Goal: Task Accomplishment & Management: Use online tool/utility

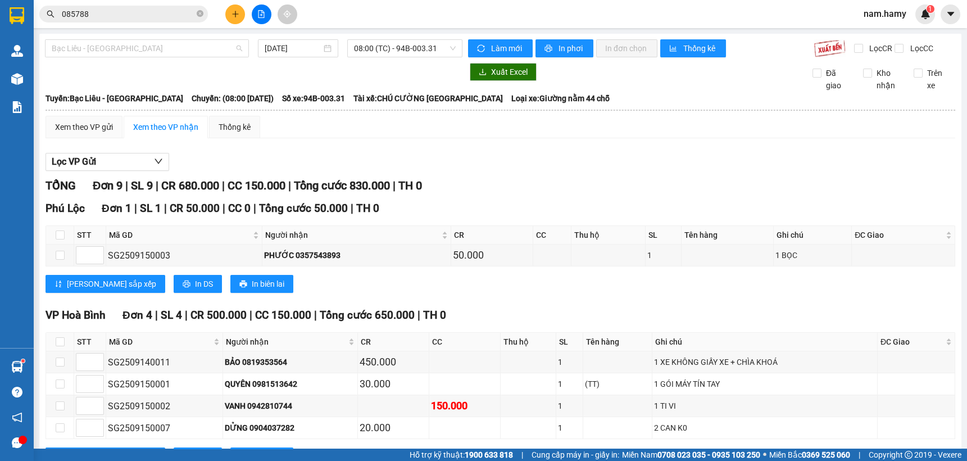
drag, startPoint x: 220, startPoint y: 54, endPoint x: 191, endPoint y: 89, distance: 45.5
click at [220, 54] on span "Bạc Liêu - [GEOGRAPHIC_DATA]" at bounding box center [147, 48] width 191 height 17
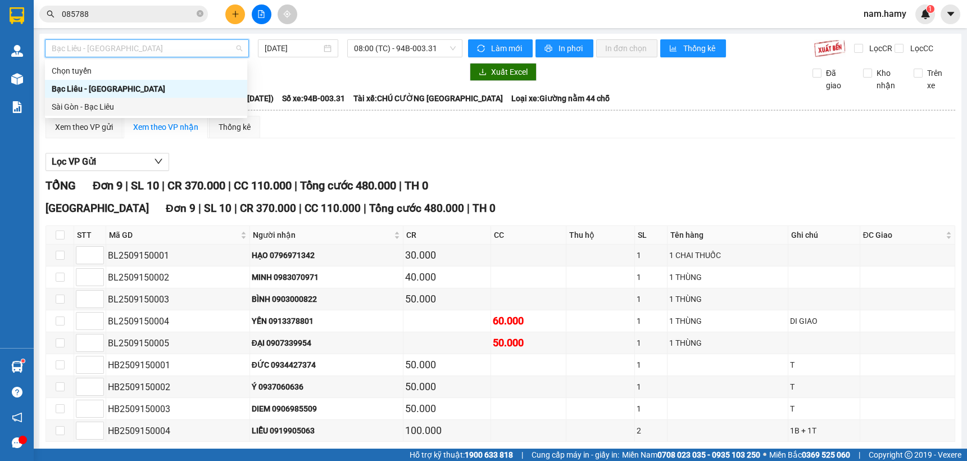
click at [174, 106] on div "Sài Gòn - Bạc Liêu" at bounding box center [146, 107] width 189 height 12
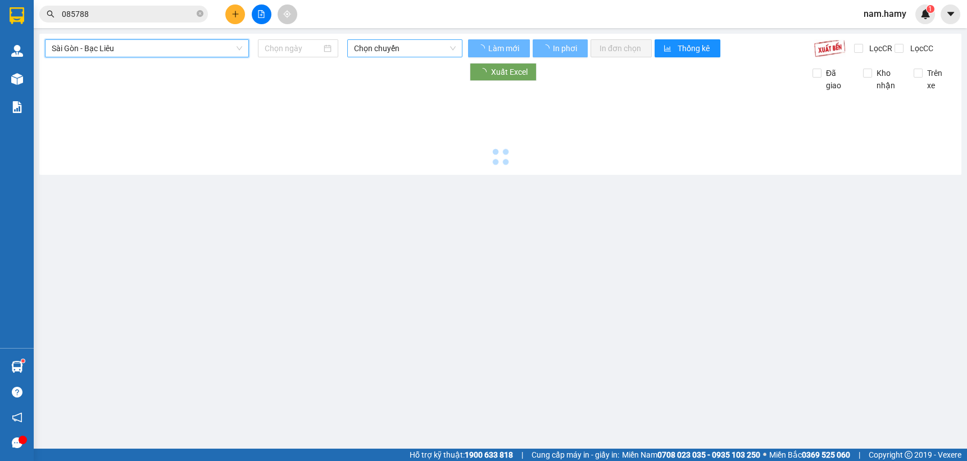
type input "[DATE]"
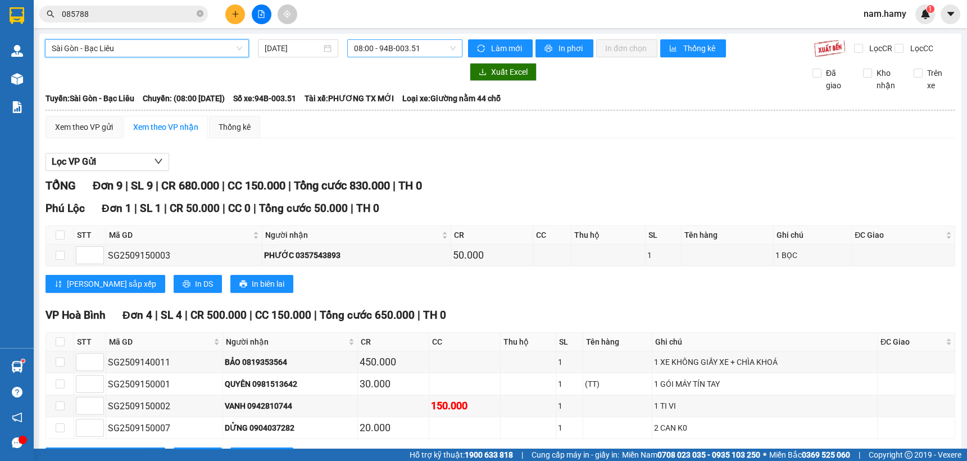
click at [393, 52] on span "08:00 - 94B-003.51" at bounding box center [405, 48] width 102 height 17
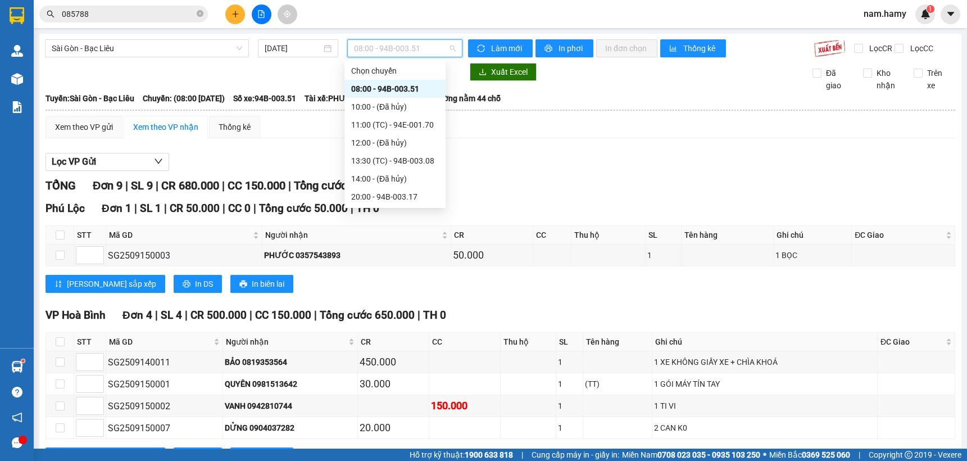
click at [404, 89] on div "08:00 - 94B-003.51" at bounding box center [395, 89] width 88 height 12
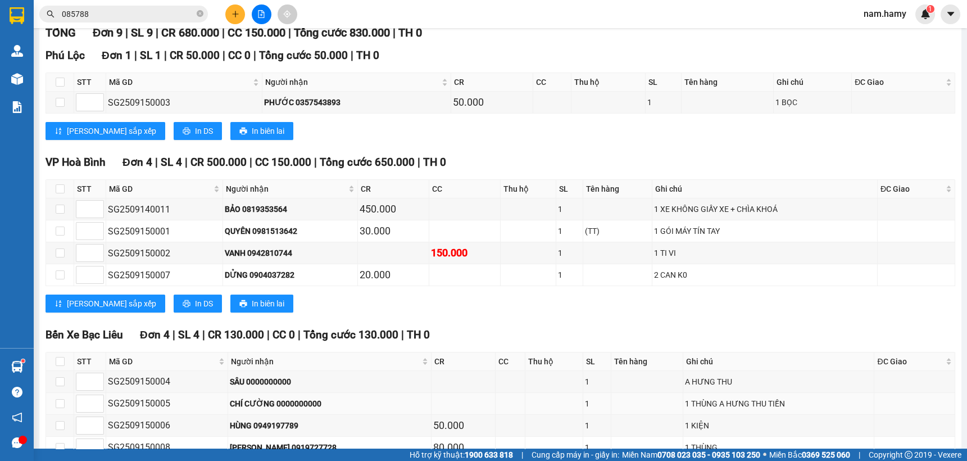
scroll to position [228, 0]
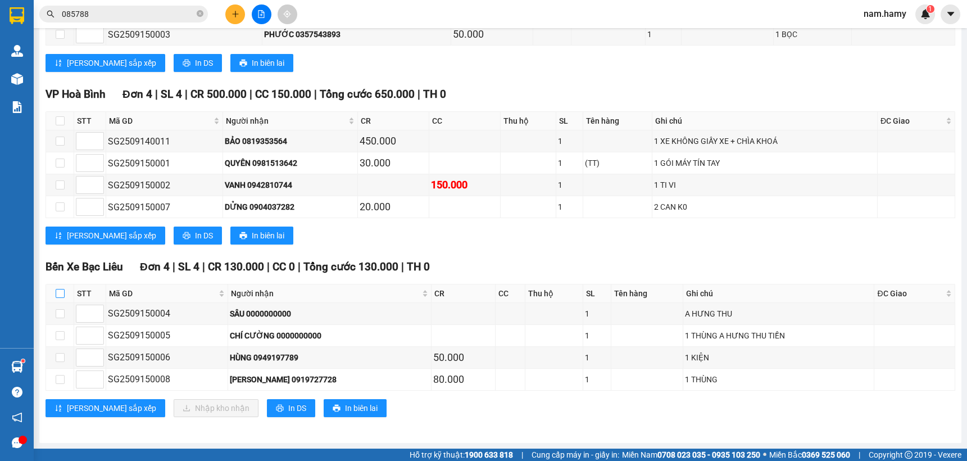
click at [60, 291] on input "checkbox" at bounding box center [60, 293] width 9 height 9
checkbox input "true"
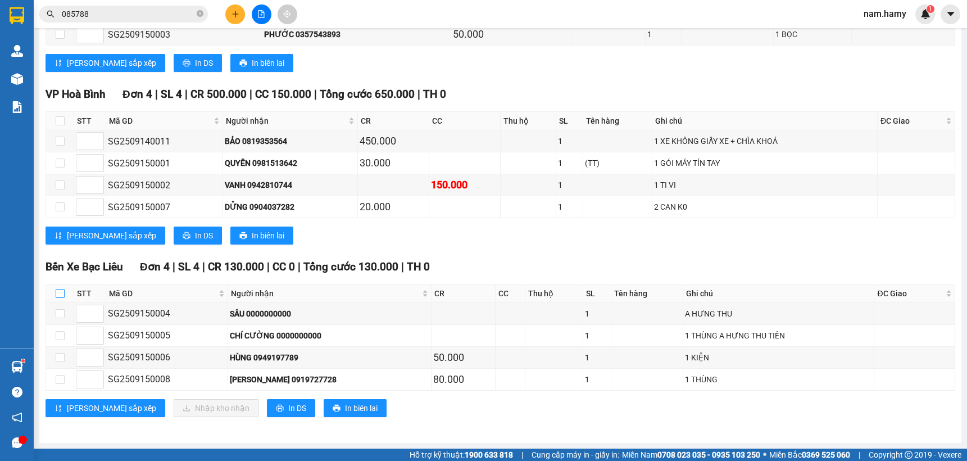
checkbox input "true"
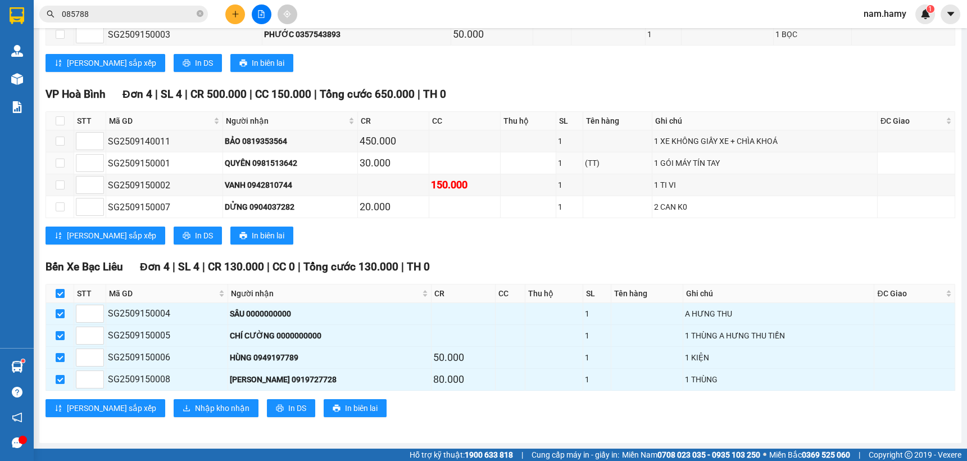
scroll to position [0, 0]
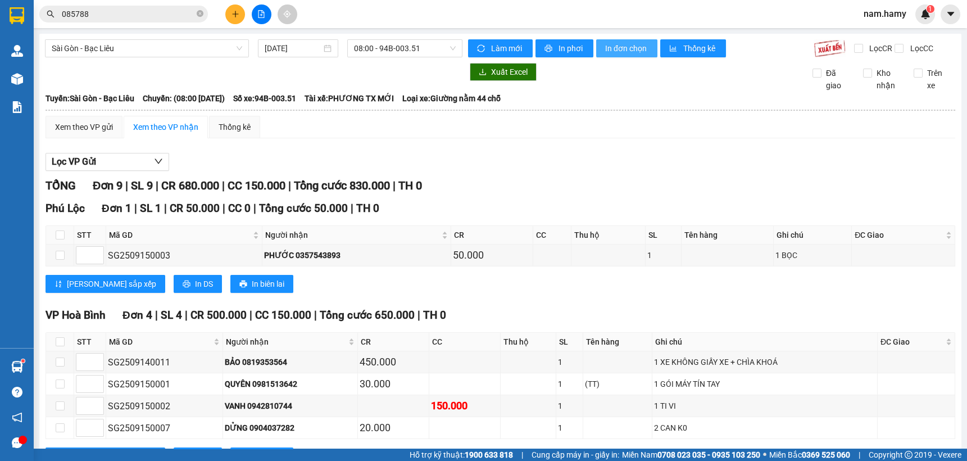
click at [618, 44] on span "In đơn chọn" at bounding box center [626, 48] width 43 height 12
